Goal: Task Accomplishment & Management: Manage account settings

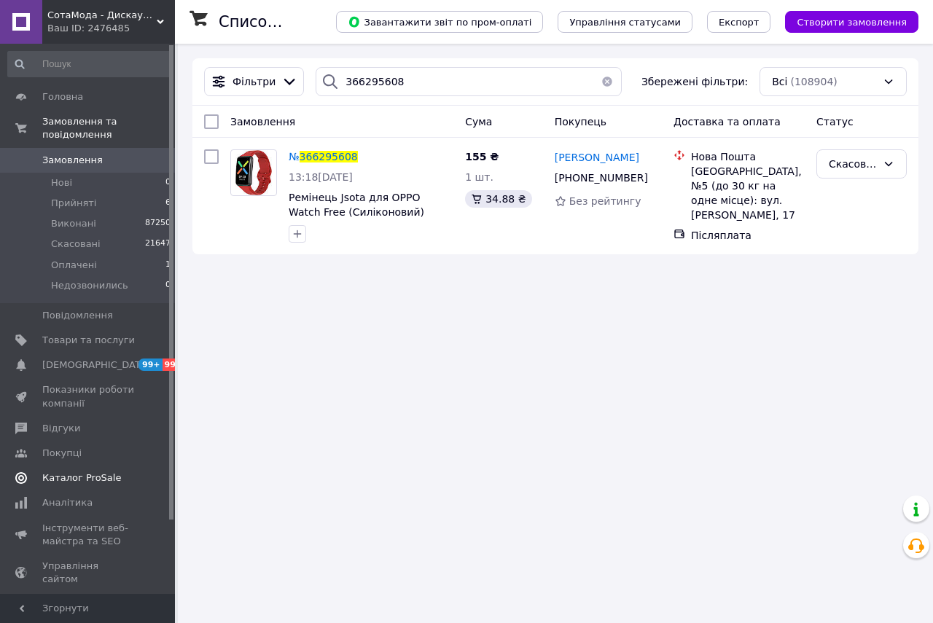
click at [90, 422] on span "Відгуки" at bounding box center [88, 428] width 93 height 13
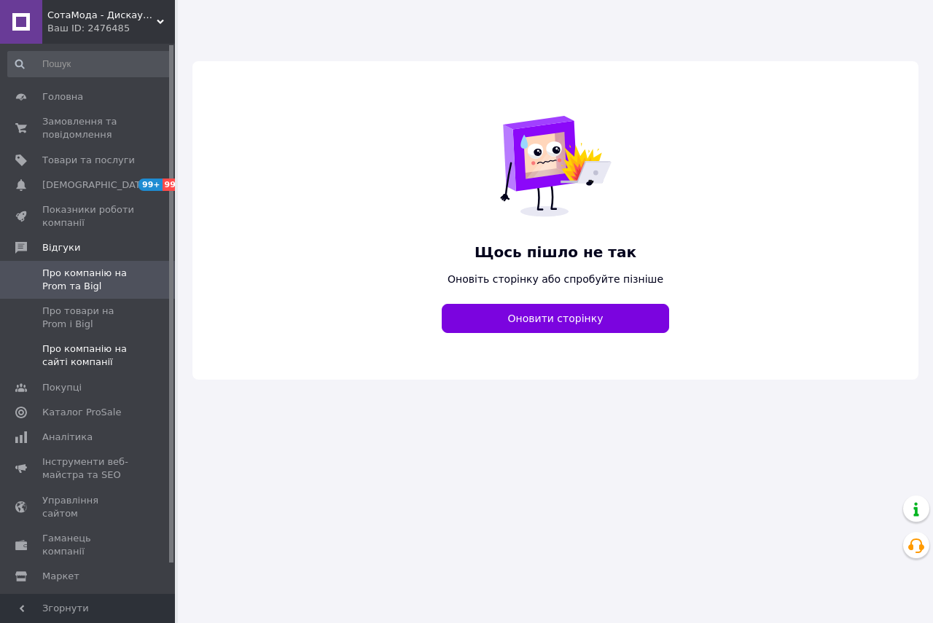
click at [75, 347] on span "Про компанію на сайті компанії" at bounding box center [88, 356] width 93 height 26
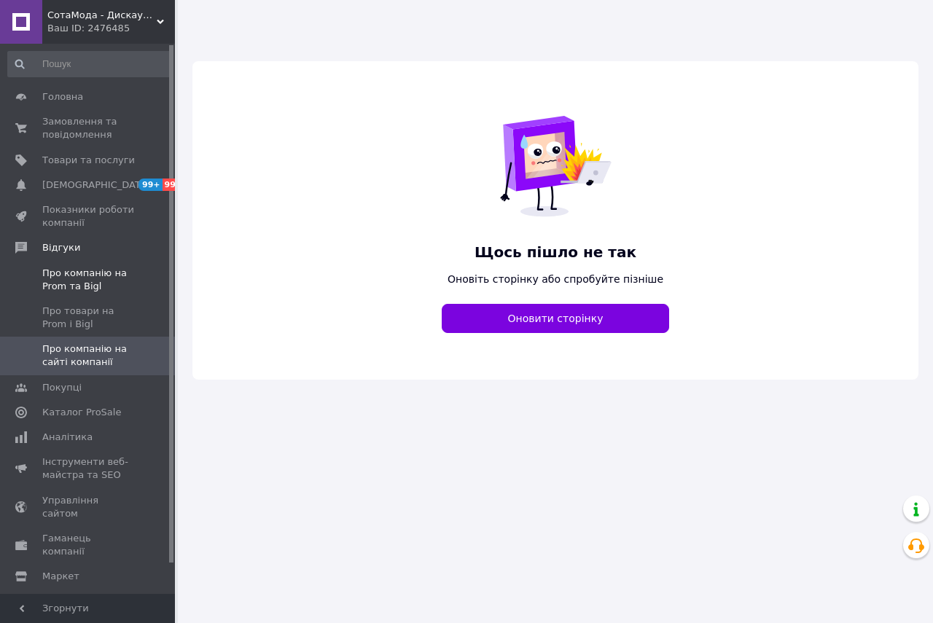
click at [71, 281] on span "Про компанію на Prom та Bigl" at bounding box center [88, 280] width 93 height 26
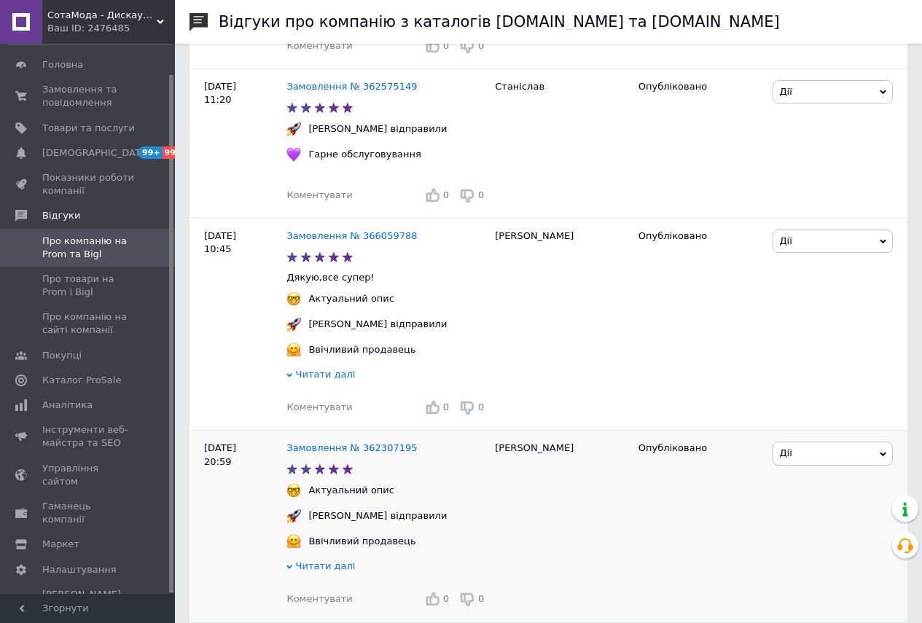
scroll to position [656, 0]
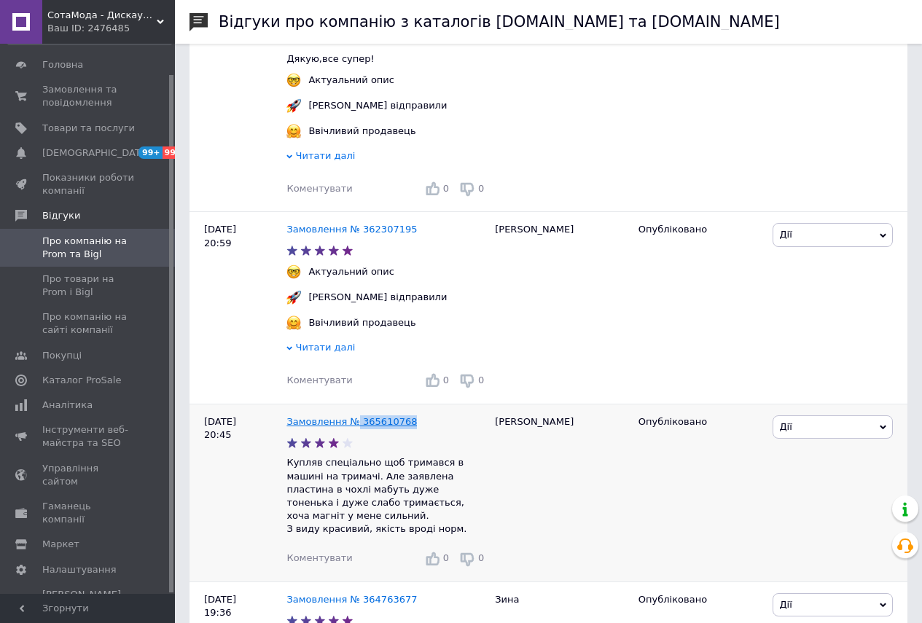
drag, startPoint x: 407, startPoint y: 433, endPoint x: 351, endPoint y: 435, distance: 55.5
click at [351, 432] on div "Замовлення № 365610768" at bounding box center [387, 423] width 207 height 20
copy link "365610768"
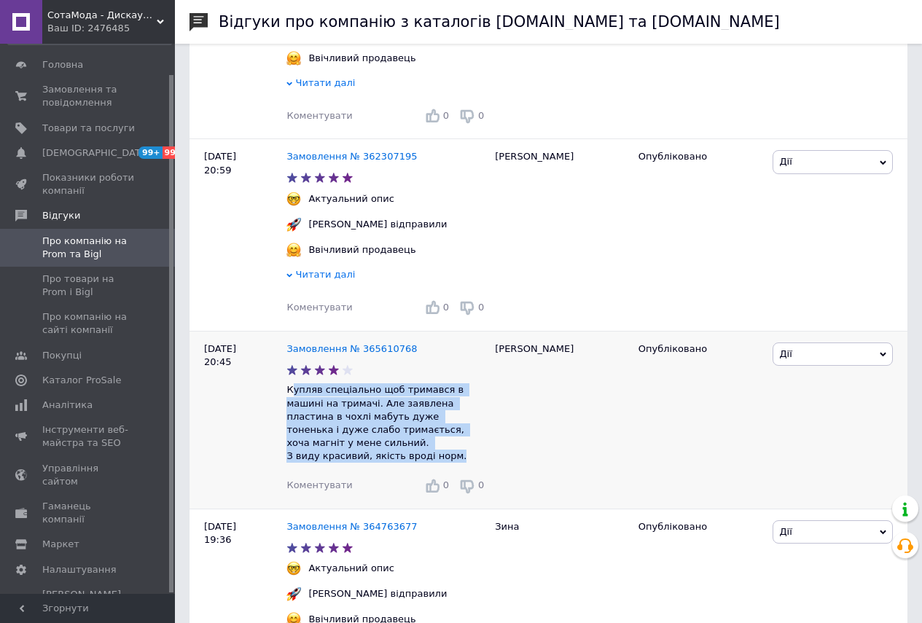
drag, startPoint x: 449, startPoint y: 454, endPoint x: 292, endPoint y: 398, distance: 167.2
click at [292, 398] on p "Купляв спеціально щоб тримався в машині на тримачі. Але заявлена пластина в чох…" at bounding box center [387, 423] width 201 height 79
click at [293, 402] on p "Купляв спеціально щоб тримався в машині на тримачі. Але заявлена пластина в чох…" at bounding box center [387, 423] width 201 height 79
drag, startPoint x: 287, startPoint y: 400, endPoint x: 448, endPoint y: 459, distance: 170.9
click at [448, 459] on p "Купляв спеціально щоб тримався в машині на тримачі. Але заявлена пластина в чох…" at bounding box center [387, 423] width 201 height 79
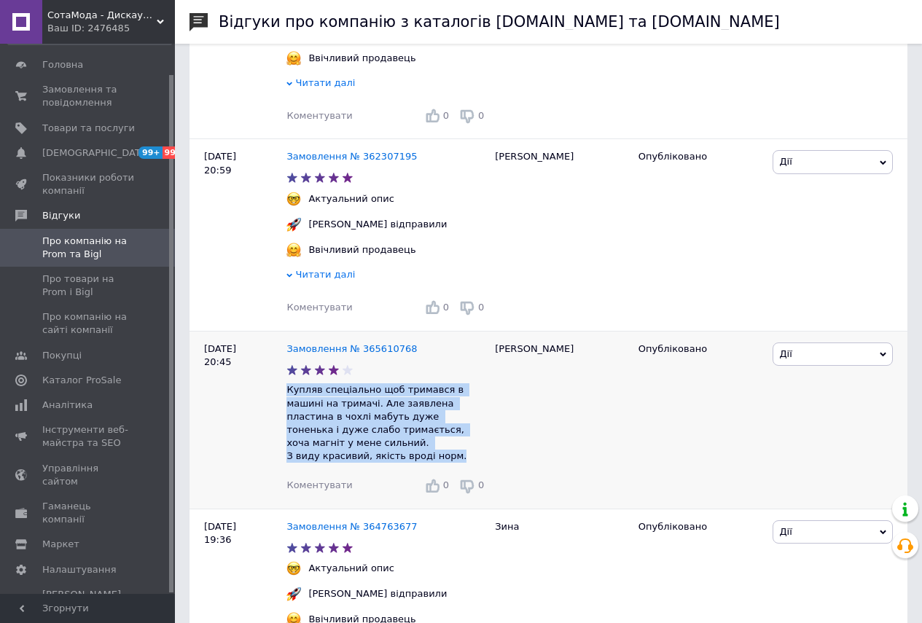
copy p "Купляв спеціально щоб тримався в машині на тримачі. Але заявлена пластина в чох…"
click at [445, 451] on p "Купляв спеціально щоб тримався в машині на тримачі. Але заявлена пластина в чох…" at bounding box center [387, 423] width 201 height 79
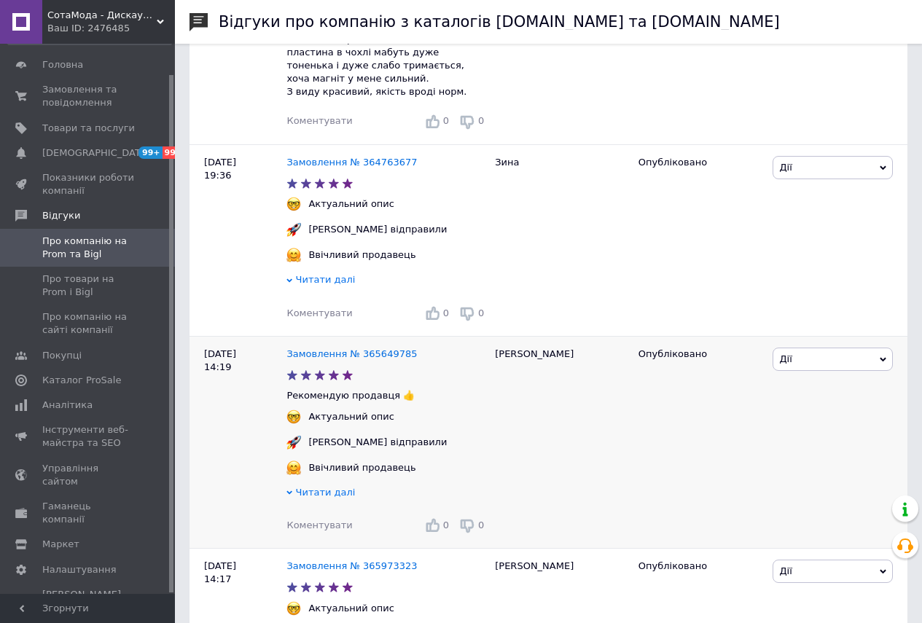
scroll to position [1167, 0]
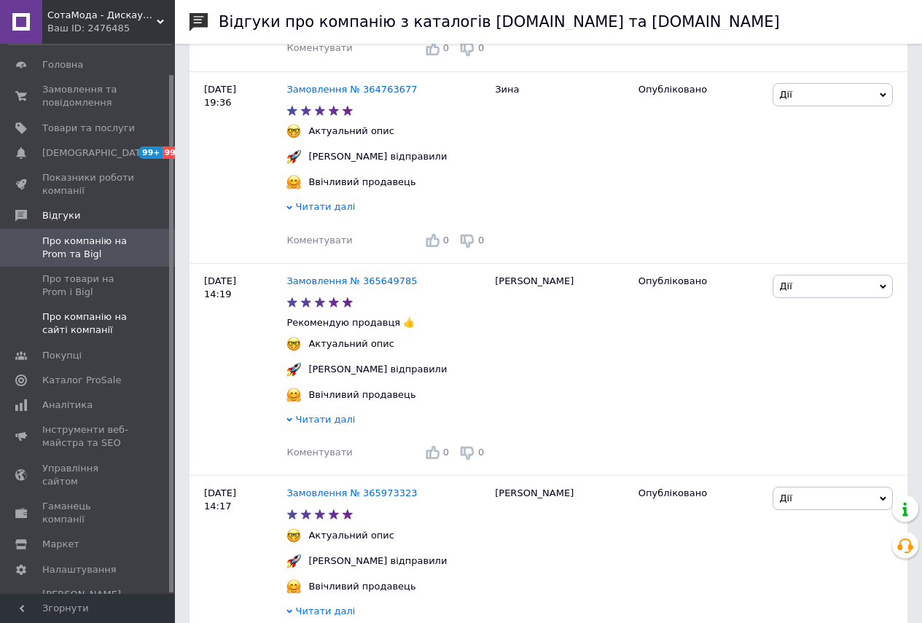
drag, startPoint x: 467, startPoint y: 408, endPoint x: 75, endPoint y: 318, distance: 402.4
click at [75, 318] on span "Про компанію на сайті компанії" at bounding box center [88, 324] width 93 height 26
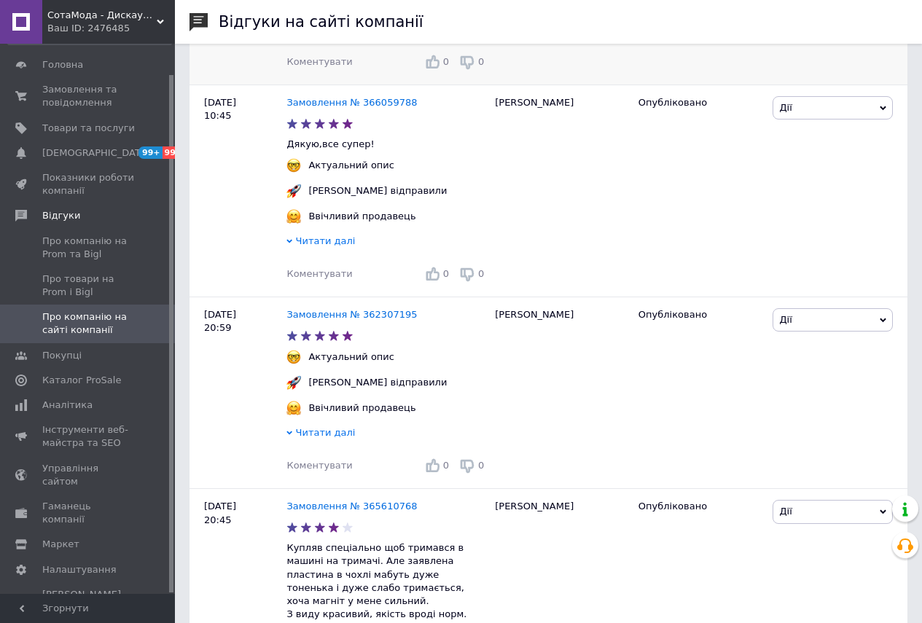
scroll to position [583, 0]
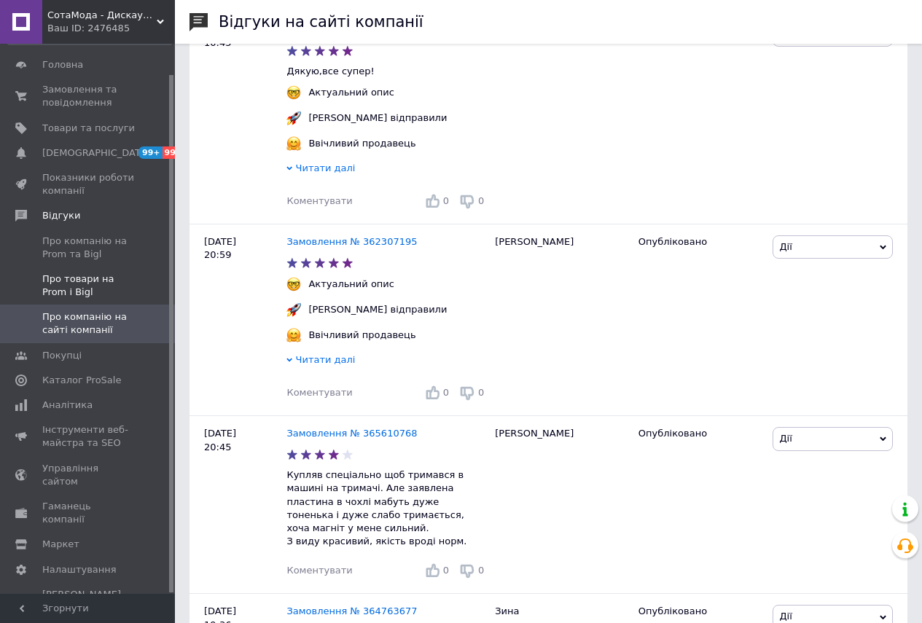
click at [100, 277] on span "Про товари на Prom і Bigl" at bounding box center [88, 286] width 93 height 26
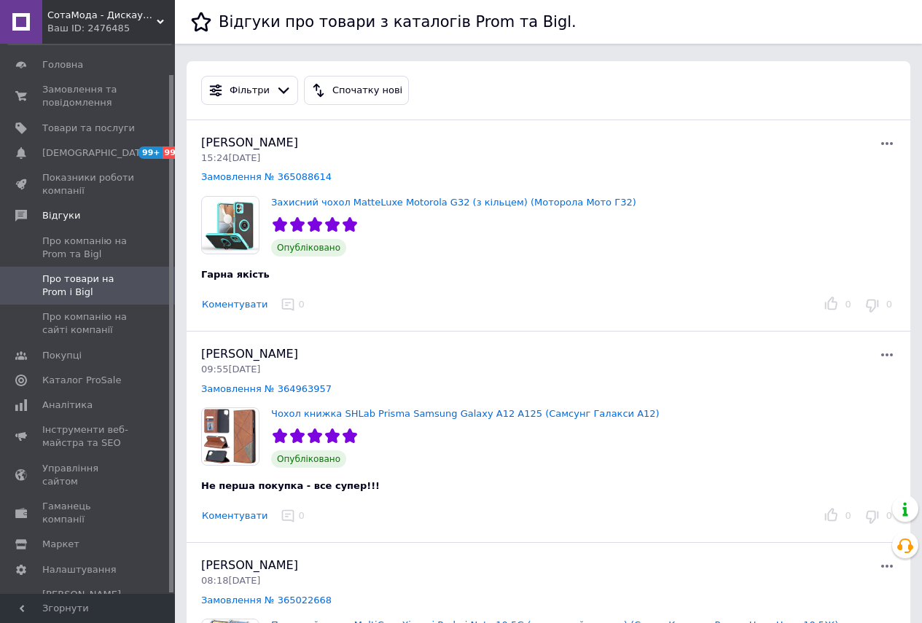
click at [160, 15] on div "СотаМода - Дискаунтер аксесуарів Ваш ID: 2476485" at bounding box center [108, 22] width 133 height 44
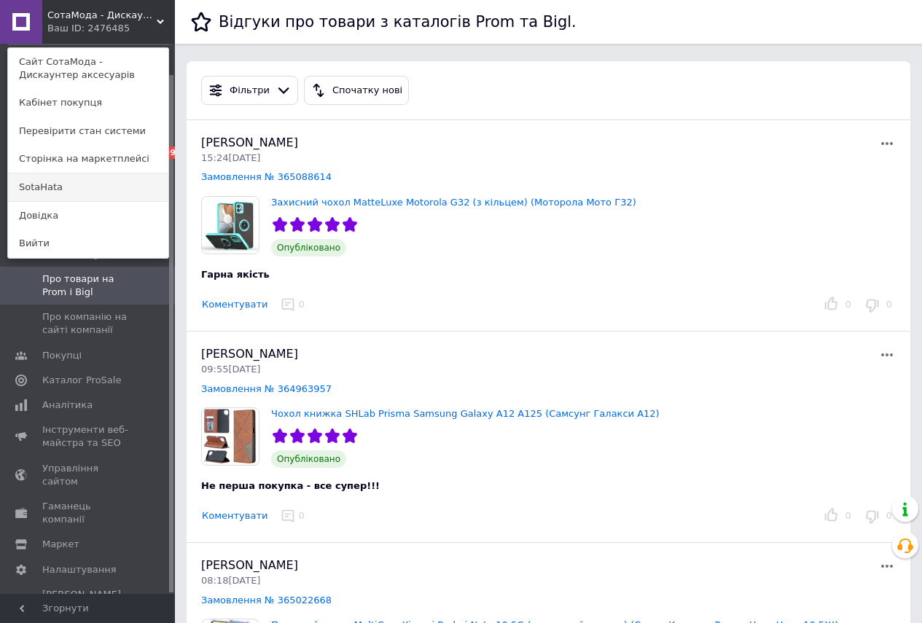
click at [62, 179] on link "SotaHata" at bounding box center [88, 188] width 160 height 28
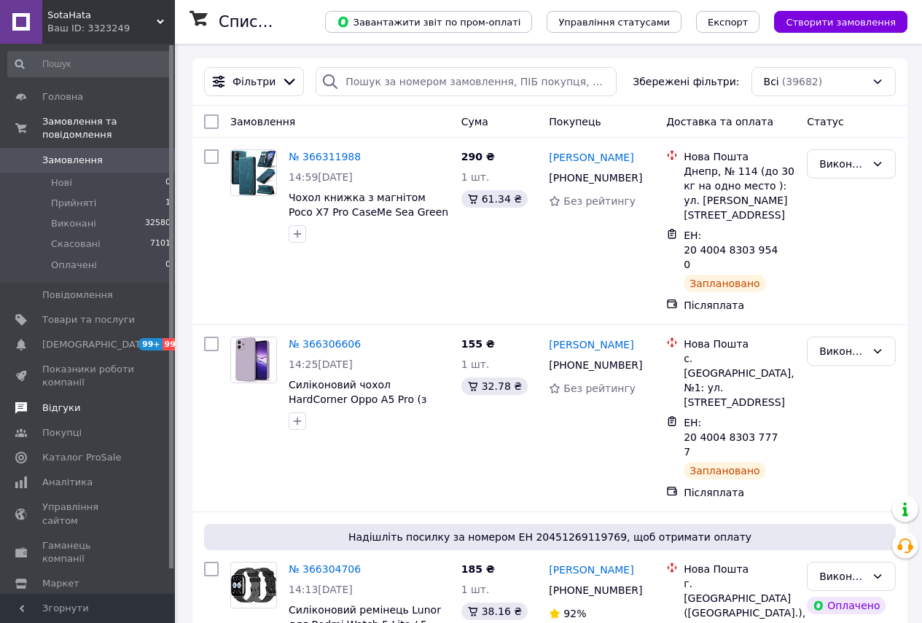
click at [69, 402] on span "Відгуки" at bounding box center [61, 408] width 38 height 13
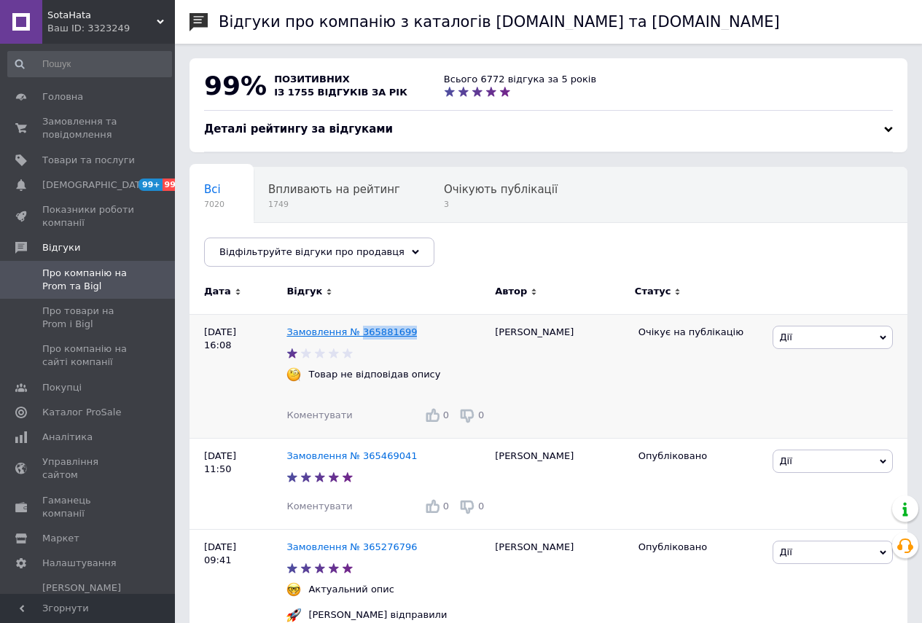
drag, startPoint x: 407, startPoint y: 335, endPoint x: 358, endPoint y: 332, distance: 48.9
click at [358, 332] on div "Замовлення № 365881699" at bounding box center [387, 333] width 207 height 20
copy link "365881699"
drag, startPoint x: 410, startPoint y: 374, endPoint x: 312, endPoint y: 381, distance: 98.7
click at [312, 381] on div "Товар не відповідав опису" at bounding box center [387, 374] width 209 height 15
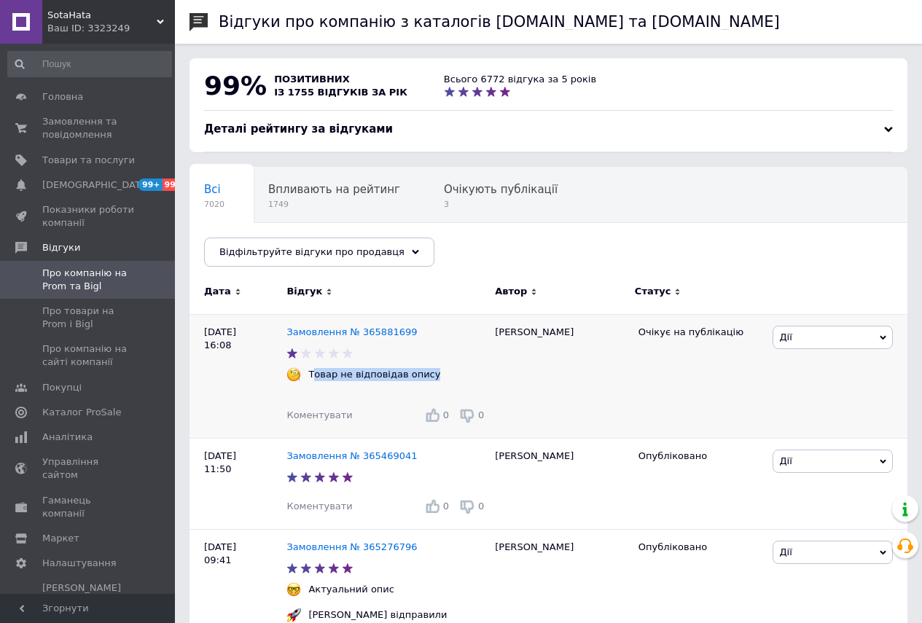
click at [331, 371] on div "Товар не відповідав опису" at bounding box center [374, 374] width 139 height 13
click at [315, 376] on div "Товар не відповідав опису" at bounding box center [374, 374] width 139 height 13
drag, startPoint x: 311, startPoint y: 377, endPoint x: 442, endPoint y: 365, distance: 131.8
click at [442, 365] on div "Замовлення № 365881699 Товар не відповідав опису Коментувати 0 0" at bounding box center [387, 376] width 201 height 124
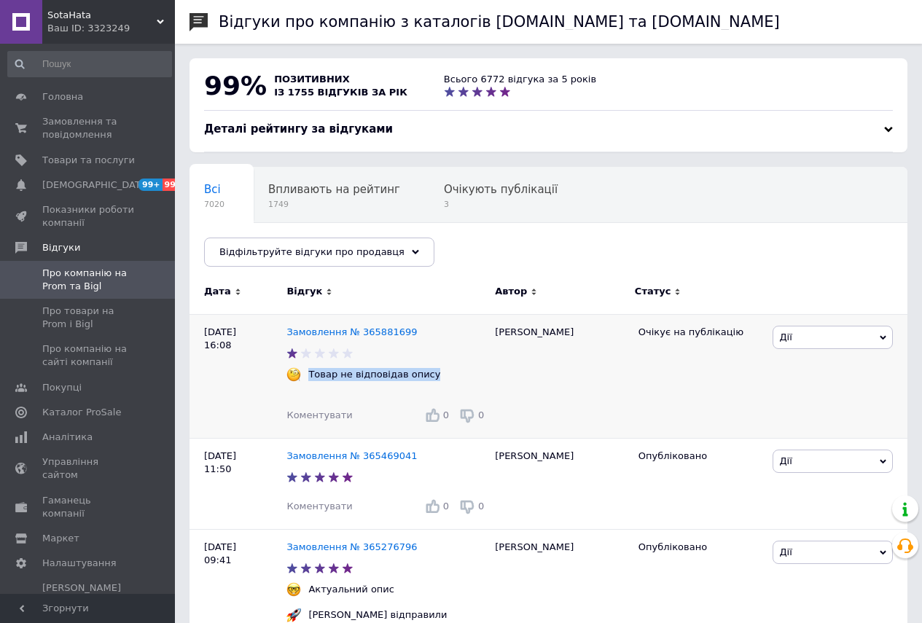
copy div "Товар не відповідав опису"
drag, startPoint x: 739, startPoint y: 334, endPoint x: 639, endPoint y: 339, distance: 100.7
click at [639, 339] on div "Очікує на публікацію" at bounding box center [701, 332] width 124 height 13
copy div "Очікує на публікацію"
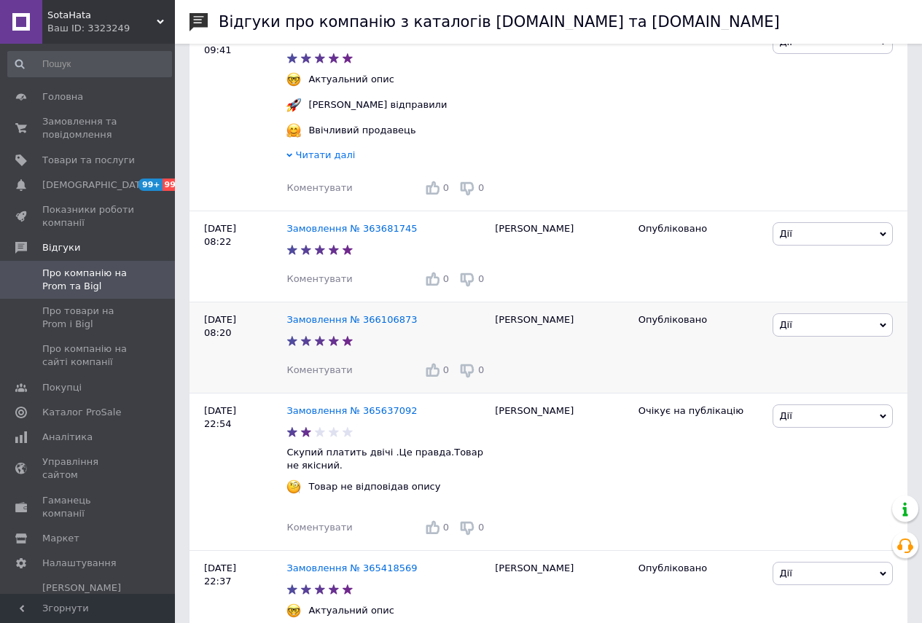
scroll to position [583, 0]
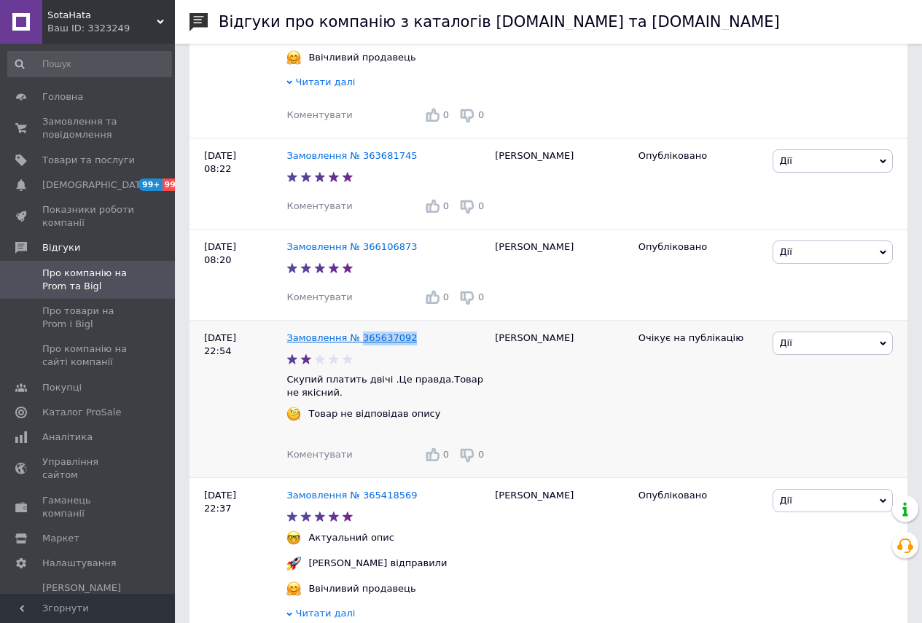
drag, startPoint x: 413, startPoint y: 344, endPoint x: 357, endPoint y: 344, distance: 55.4
click at [357, 344] on div "Замовлення № 365637092" at bounding box center [387, 339] width 207 height 20
copy link "365637092"
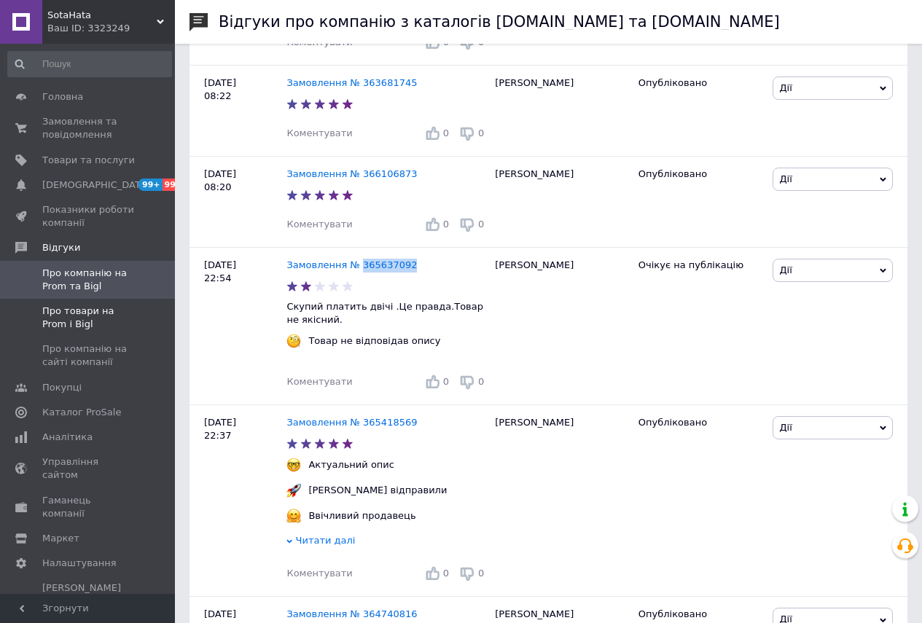
click at [104, 311] on span "Про товари на Prom і Bigl" at bounding box center [88, 318] width 93 height 26
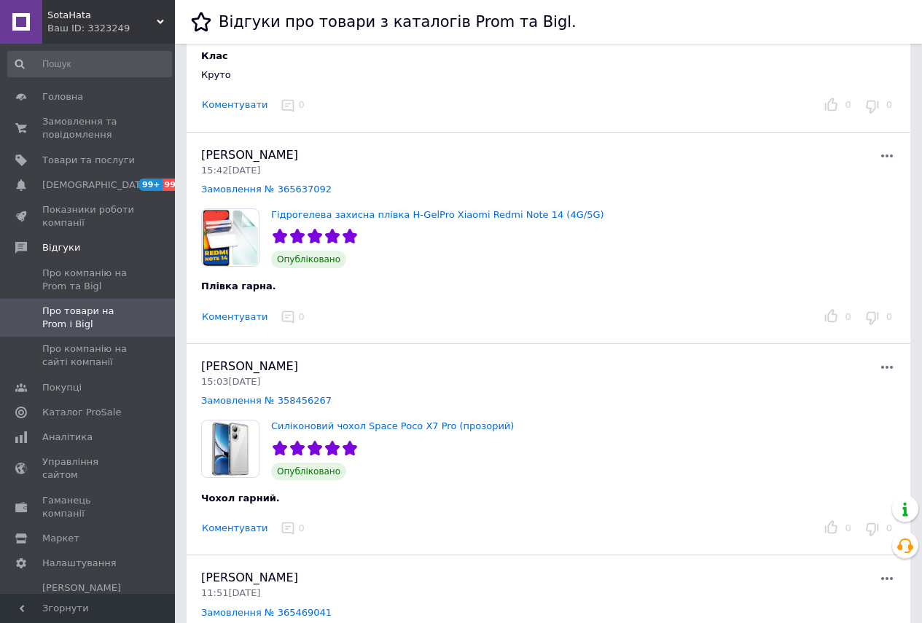
scroll to position [73, 0]
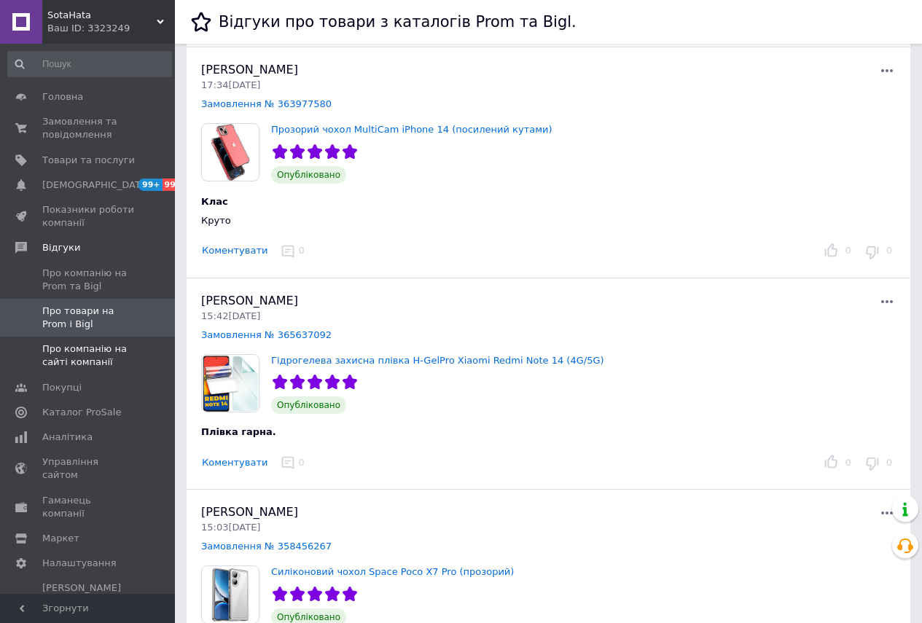
click at [113, 354] on span "Про компанію на сайті компанії" at bounding box center [88, 356] width 93 height 26
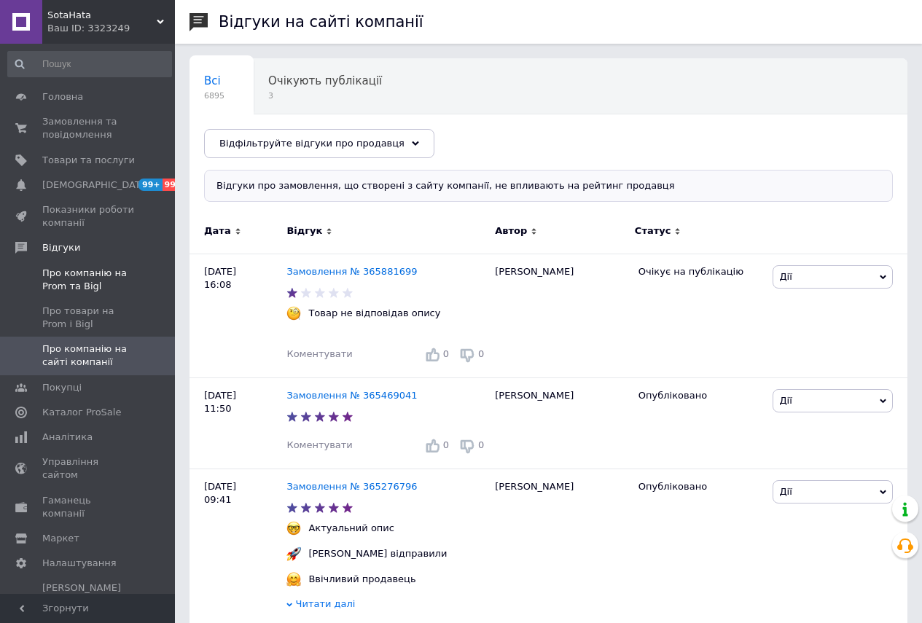
click at [85, 287] on span "Про компанію на Prom та Bigl" at bounding box center [88, 280] width 93 height 26
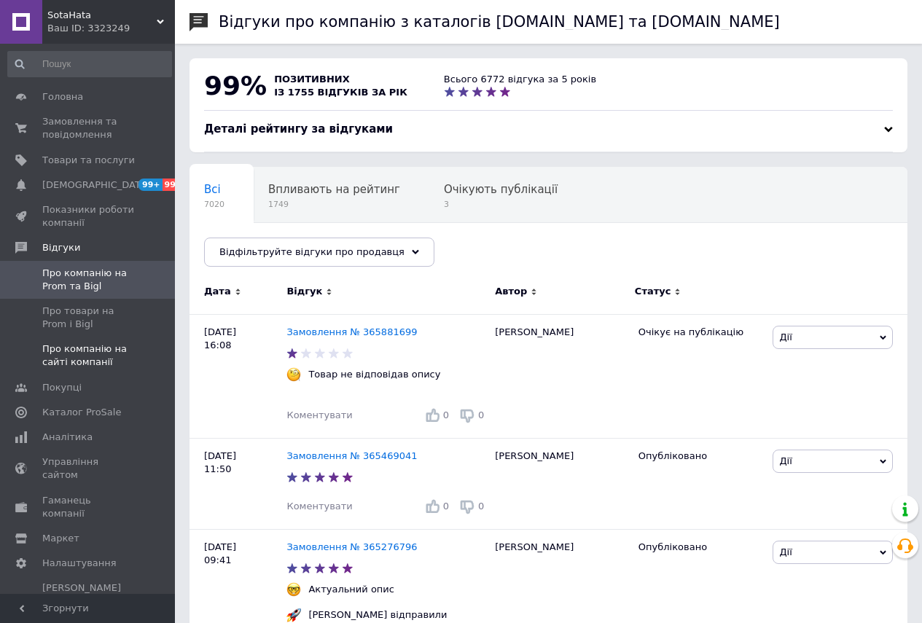
click at [101, 349] on span "Про компанію на сайті компанії" at bounding box center [88, 356] width 93 height 26
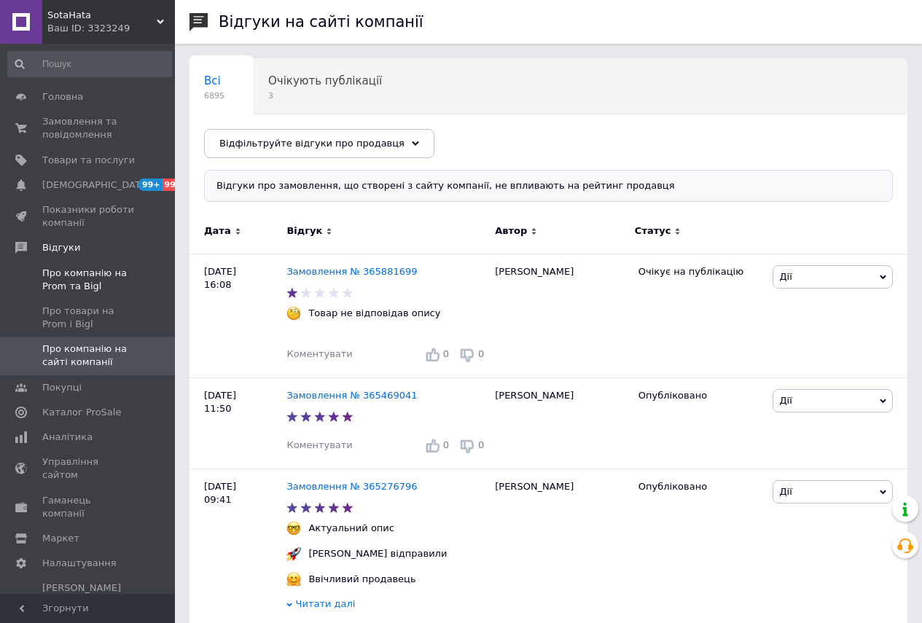
click at [113, 275] on span "Про компанію на Prom та Bigl" at bounding box center [88, 280] width 93 height 26
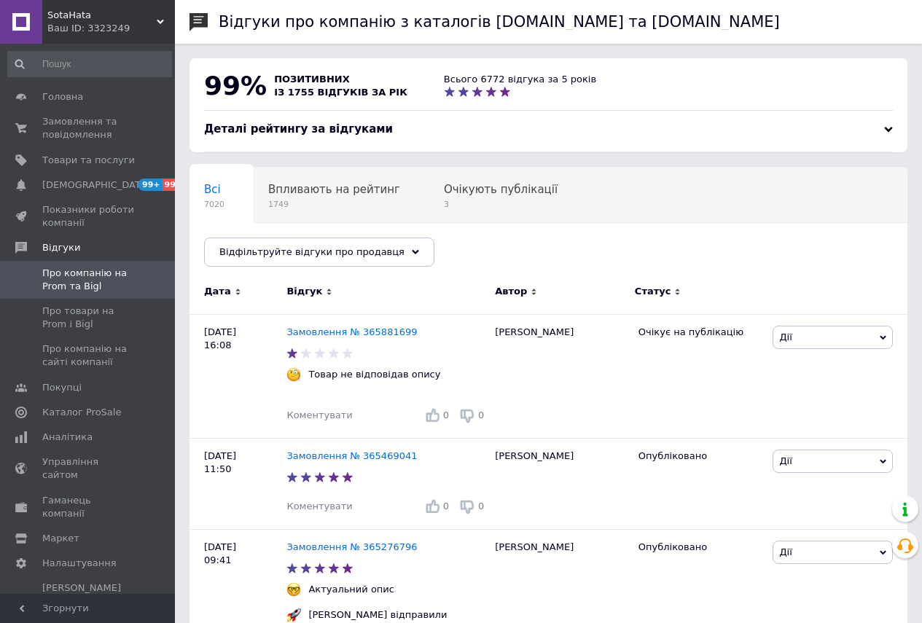
click at [161, 26] on div "Ваш ID: 3323249" at bounding box center [111, 28] width 128 height 13
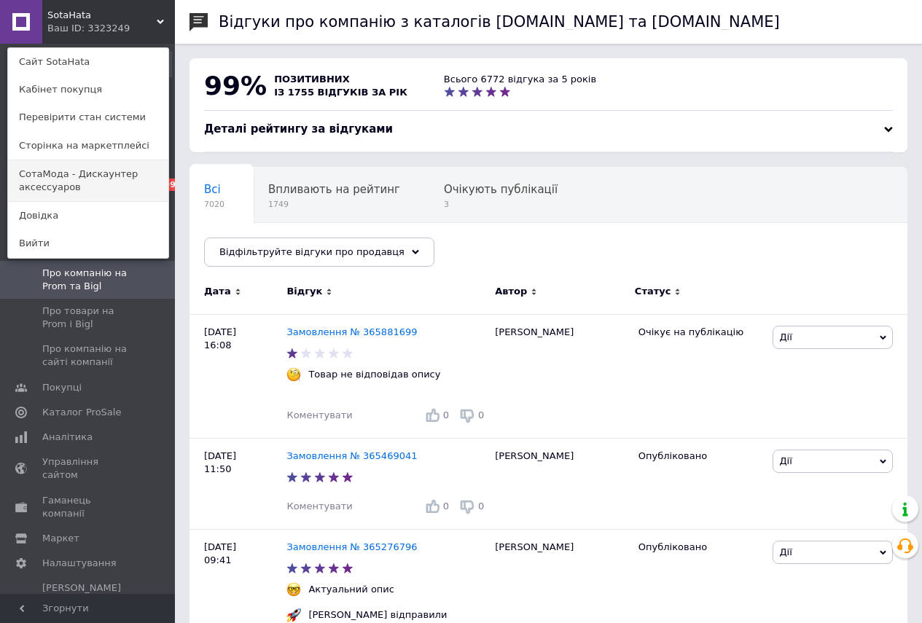
click at [70, 182] on link "СотаМода - Дискаунтер аксессуаров" at bounding box center [88, 180] width 160 height 41
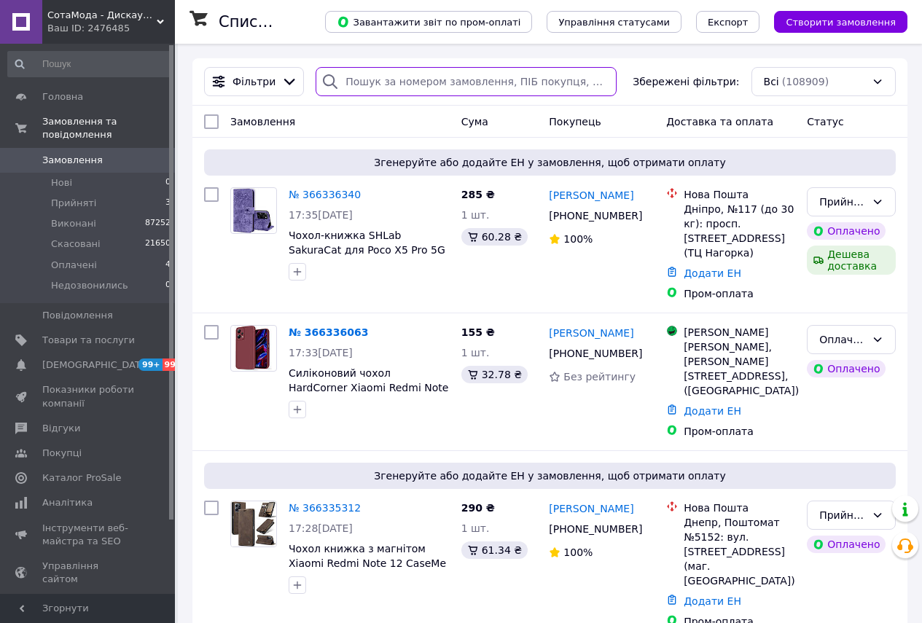
click at [386, 81] on input "search" at bounding box center [466, 81] width 301 height 29
paste input "366333330"
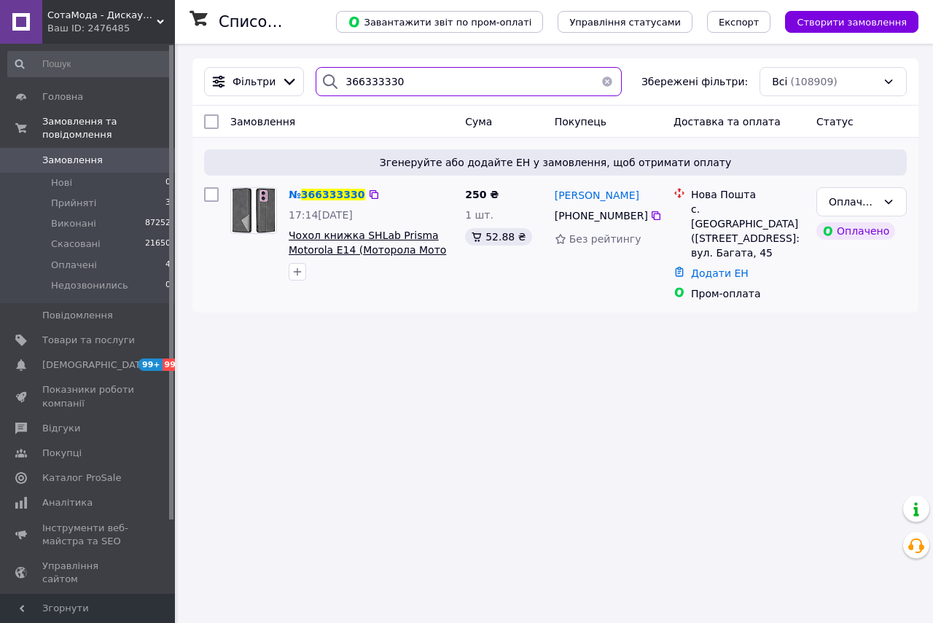
type input "366333330"
click at [370, 249] on span "Чохол книжка SHLab Prisma Motorola E14 (Моторола Мото Е14)" at bounding box center [367, 250] width 157 height 41
